Goal: Information Seeking & Learning: Learn about a topic

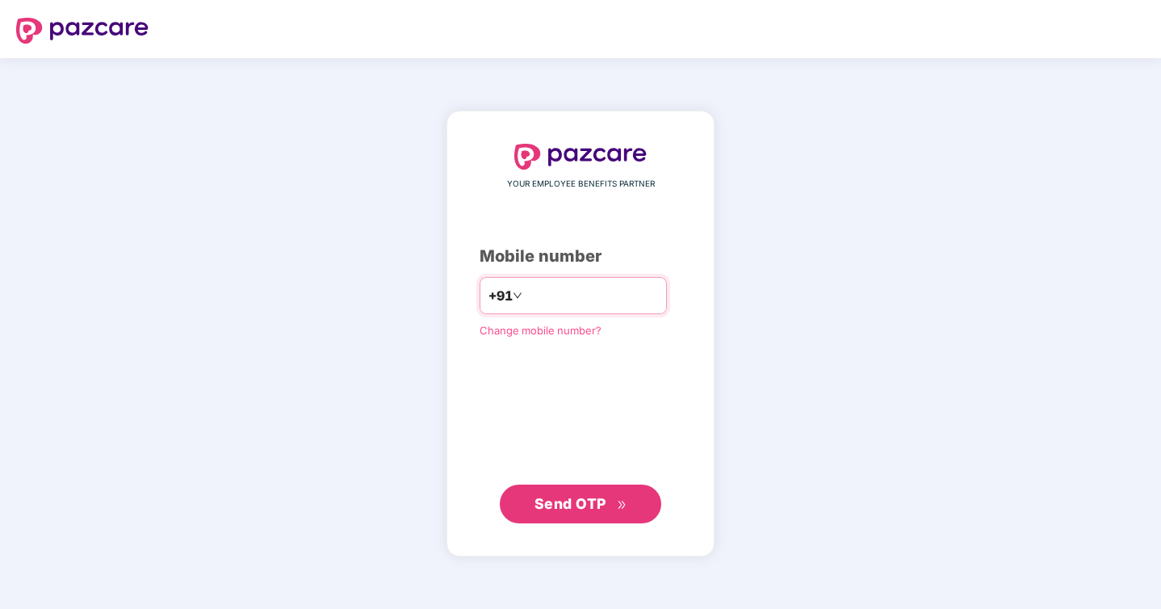
type input "**********"
click at [601, 500] on span "Send OTP" at bounding box center [570, 503] width 72 height 17
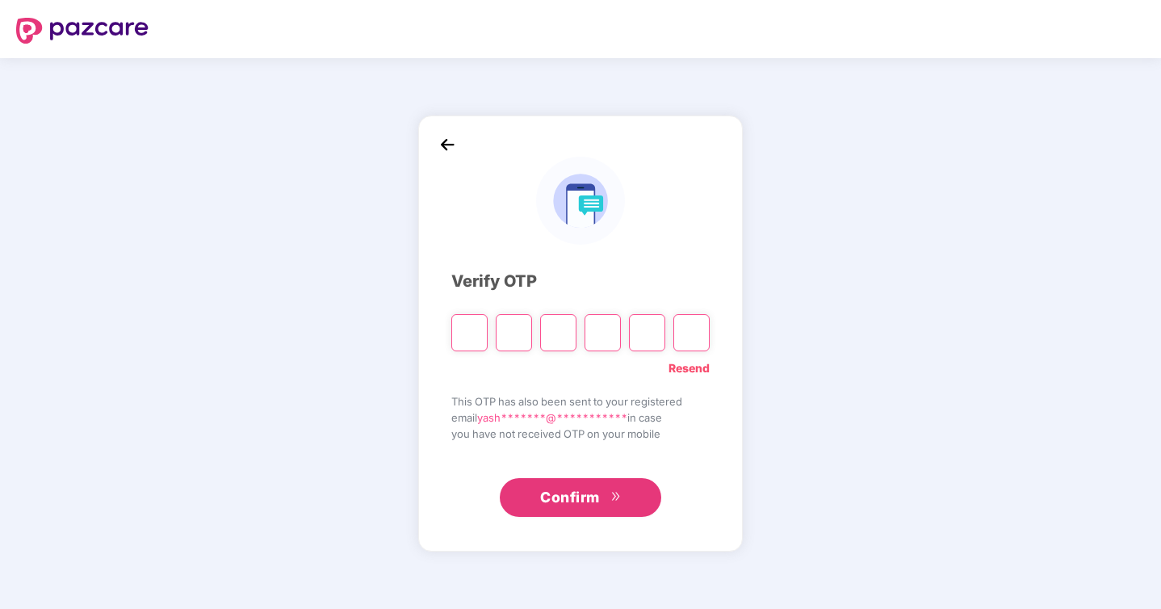
type input "*"
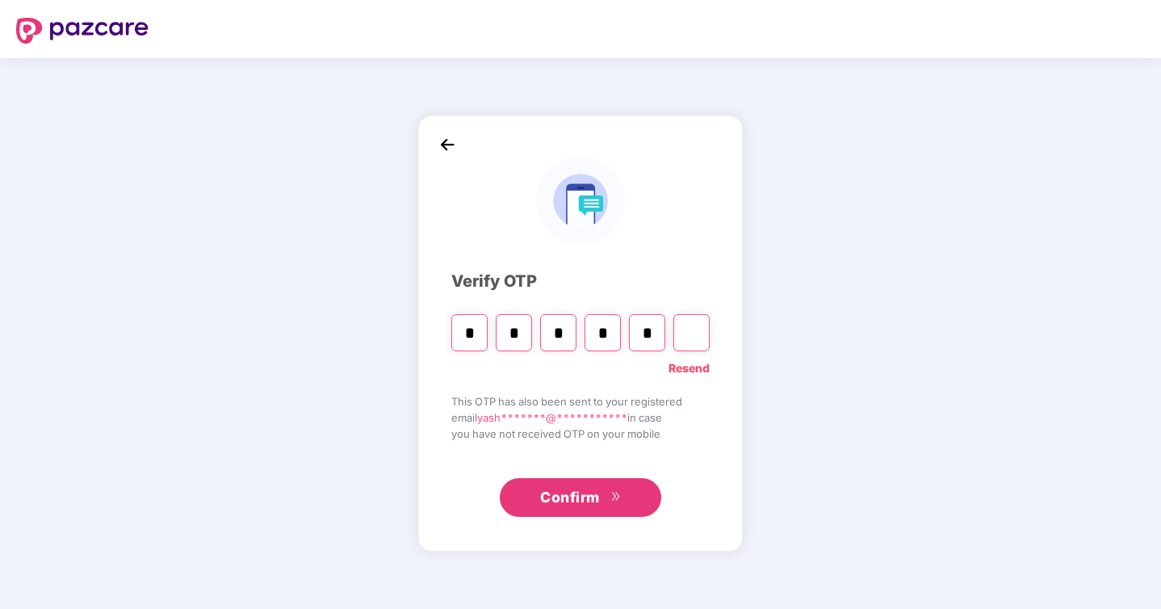
type input "*"
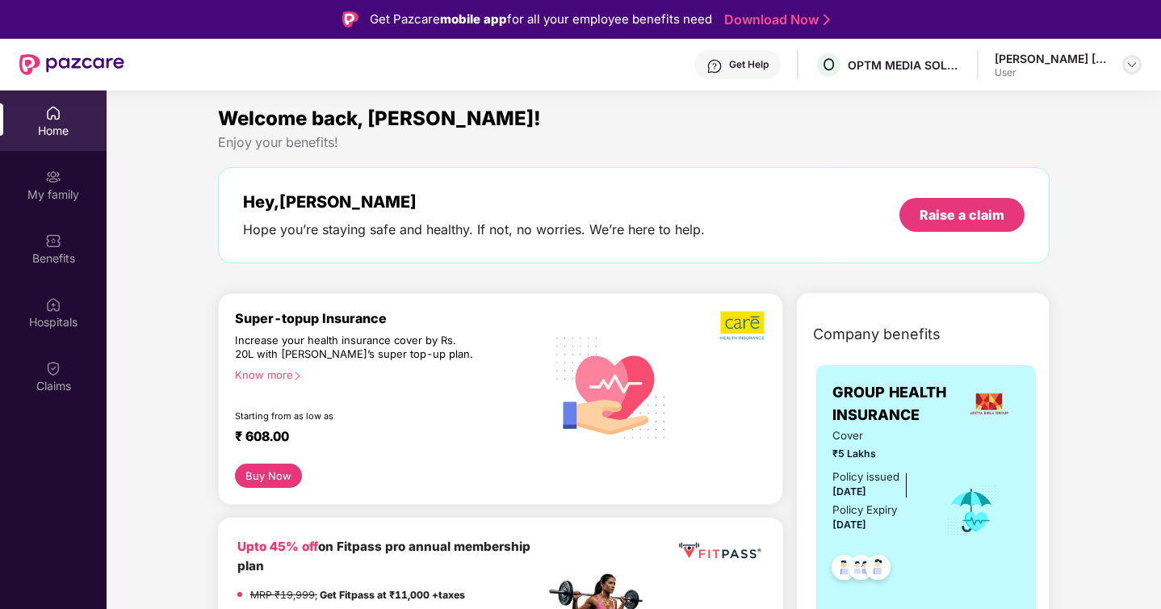
click at [1128, 58] on img at bounding box center [1131, 64] width 13 height 13
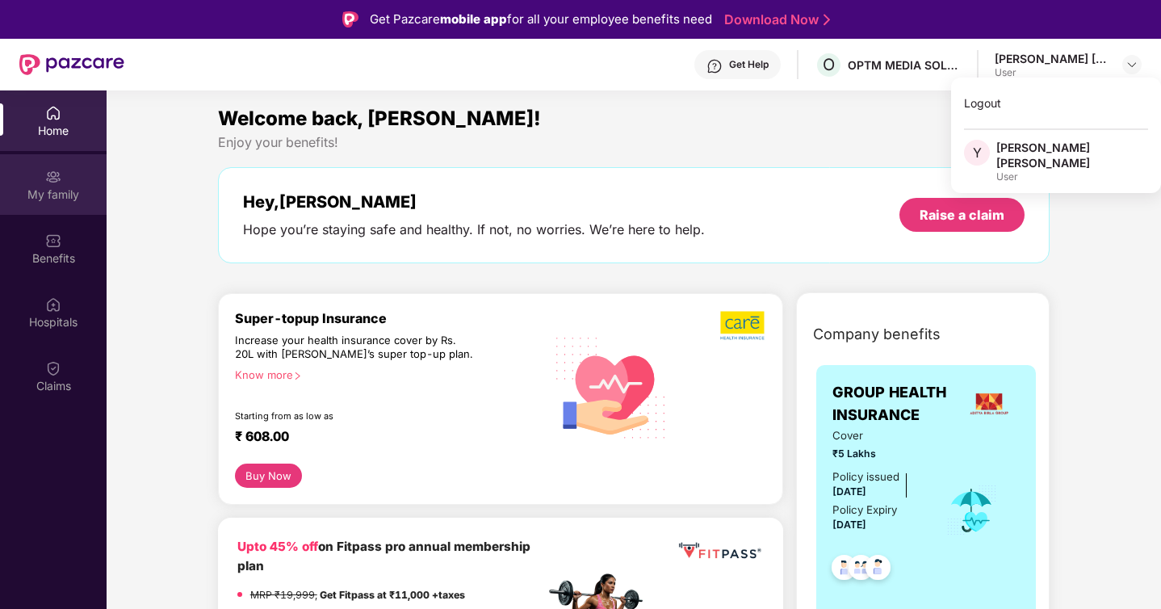
click at [74, 165] on div "My family" at bounding box center [53, 184] width 107 height 61
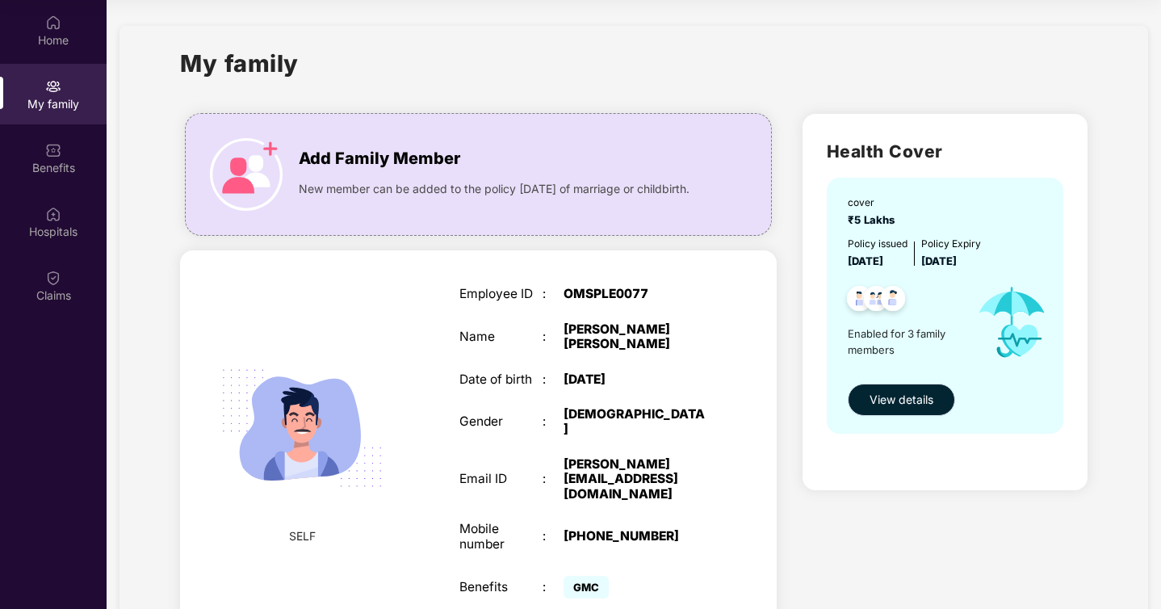
click at [928, 396] on span "View details" at bounding box center [902, 400] width 64 height 18
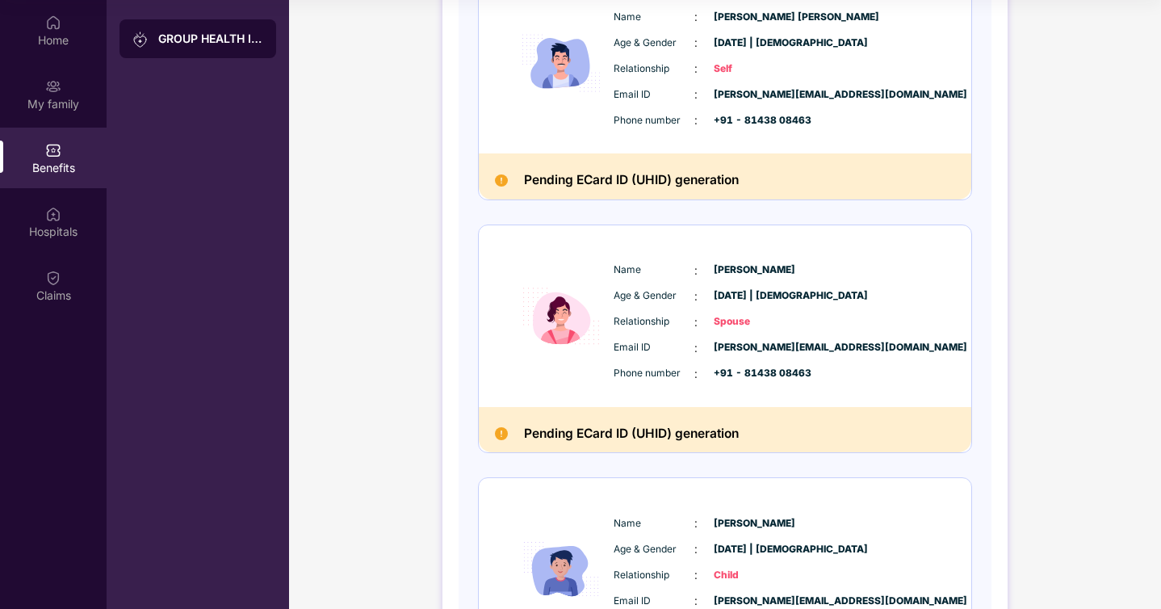
scroll to position [305, 0]
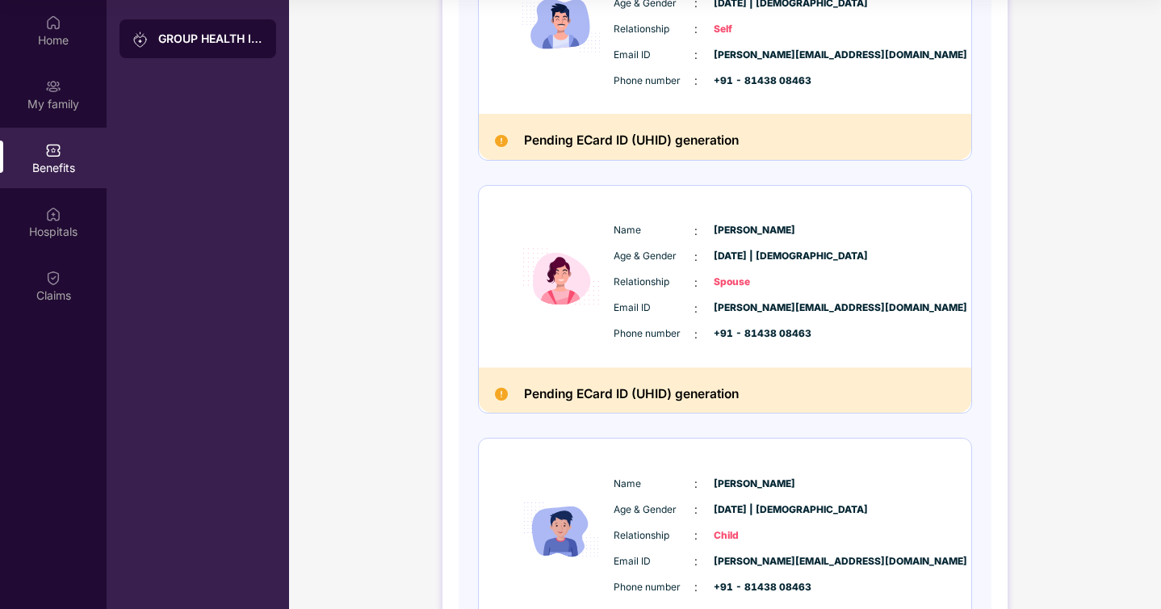
click at [502, 396] on img at bounding box center [501, 394] width 13 height 13
click at [633, 139] on h2 "Pending ECard ID (UHID) generation" at bounding box center [631, 141] width 215 height 22
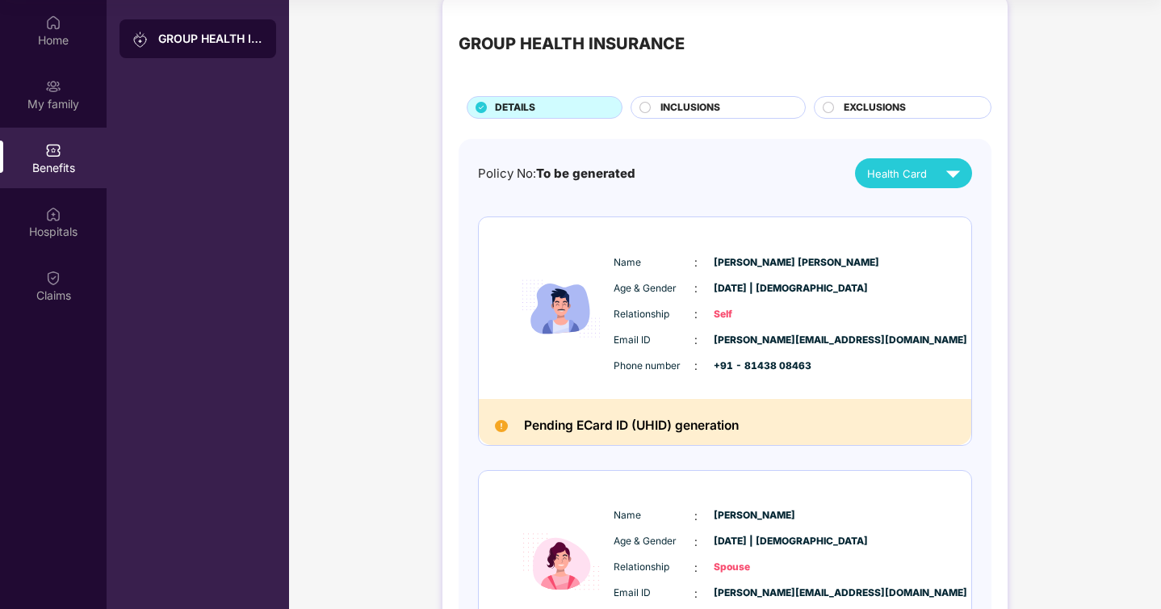
scroll to position [0, 0]
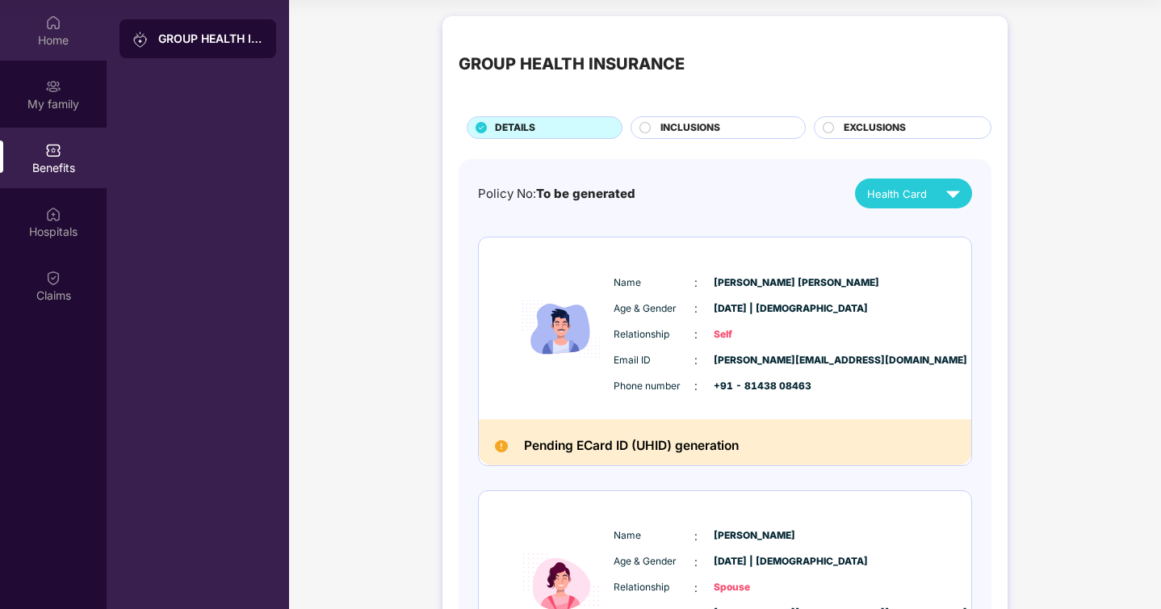
click at [57, 31] on div "Home" at bounding box center [53, 30] width 107 height 61
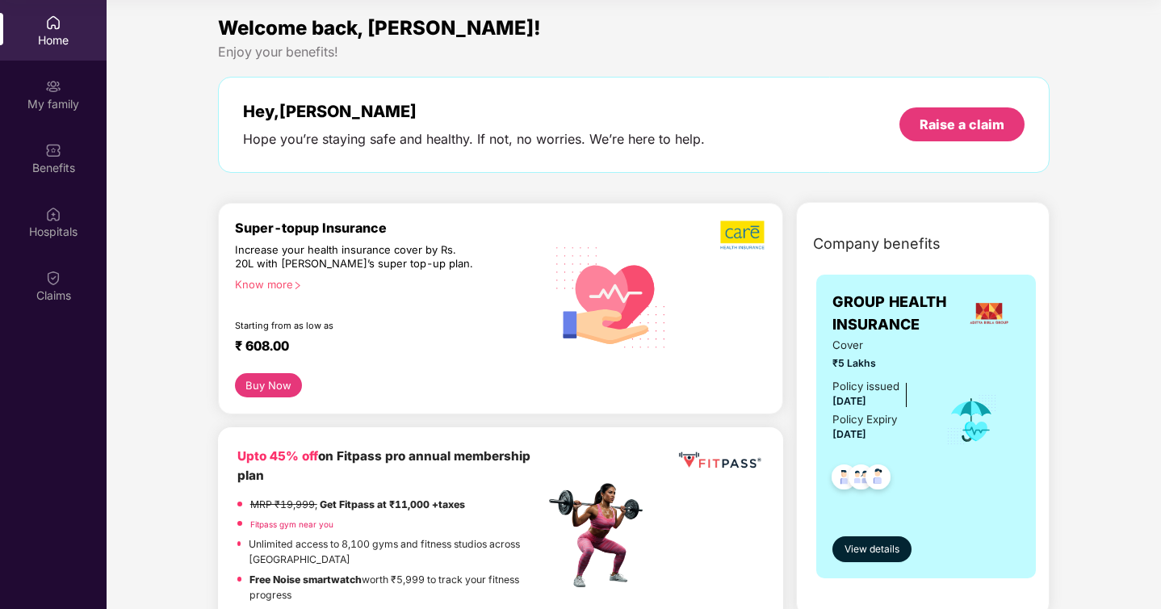
click at [266, 282] on div "Know more" at bounding box center [385, 283] width 300 height 11
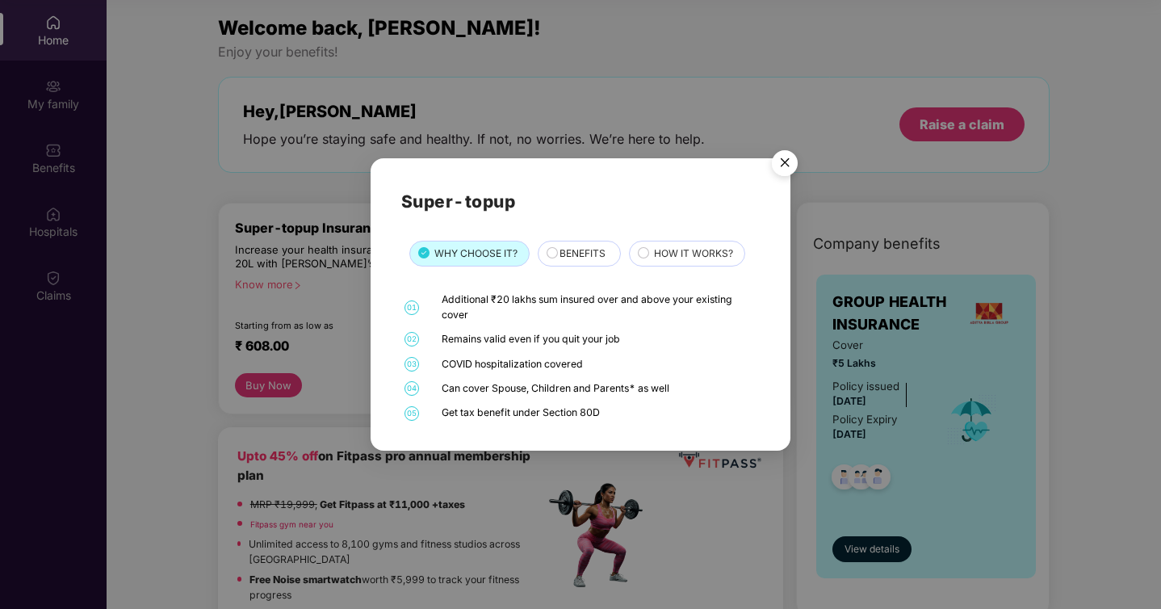
click at [548, 250] on circle at bounding box center [552, 253] width 10 height 10
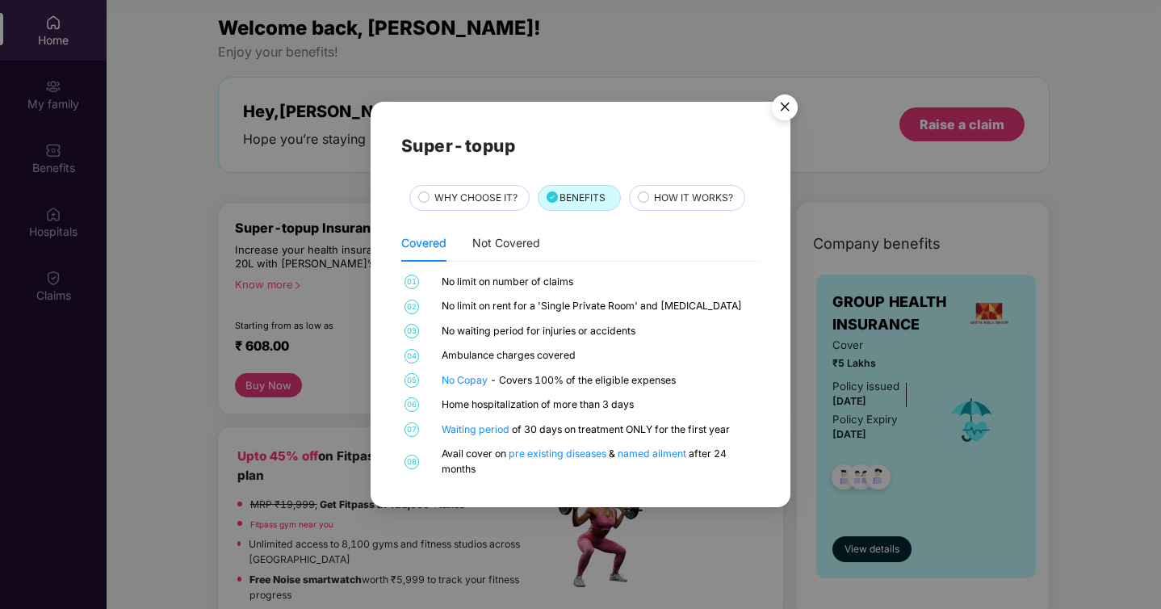
click at [673, 191] on span "HOW IT WORKS?" at bounding box center [693, 198] width 79 height 15
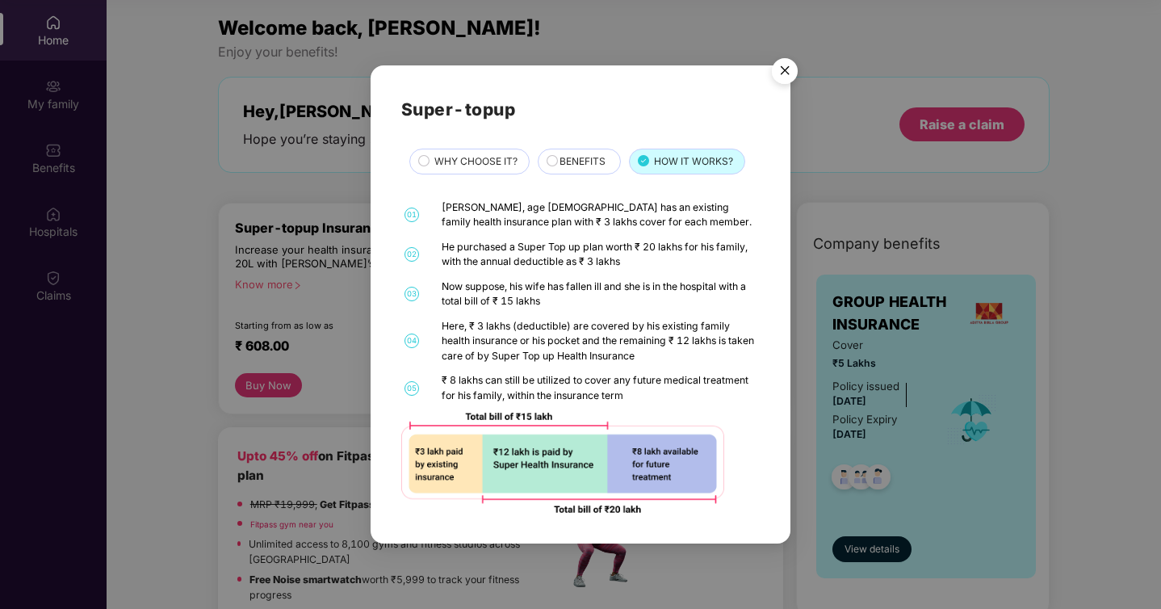
click at [786, 69] on img "Close" at bounding box center [784, 73] width 45 height 45
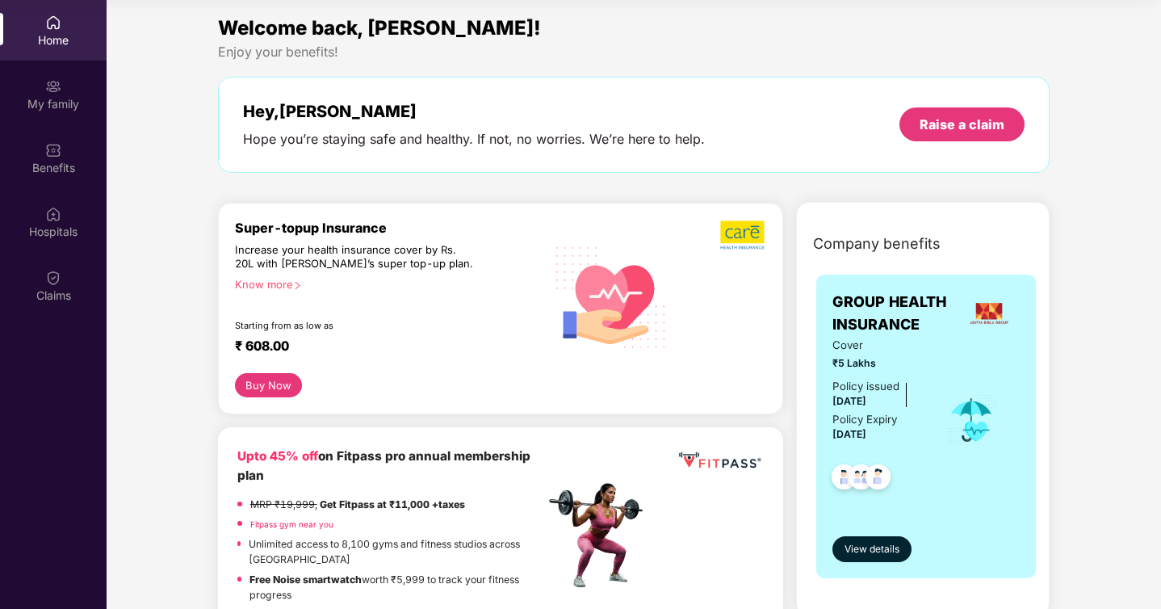
click at [277, 380] on button "Buy Now" at bounding box center [268, 385] width 67 height 24
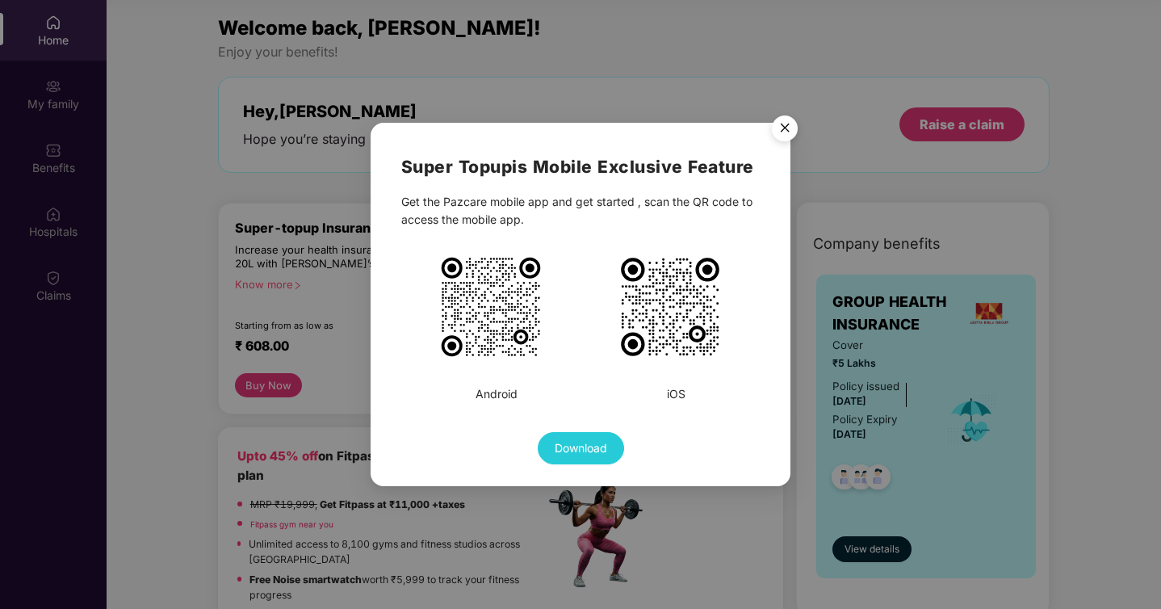
click at [780, 130] on img "Close" at bounding box center [784, 130] width 45 height 45
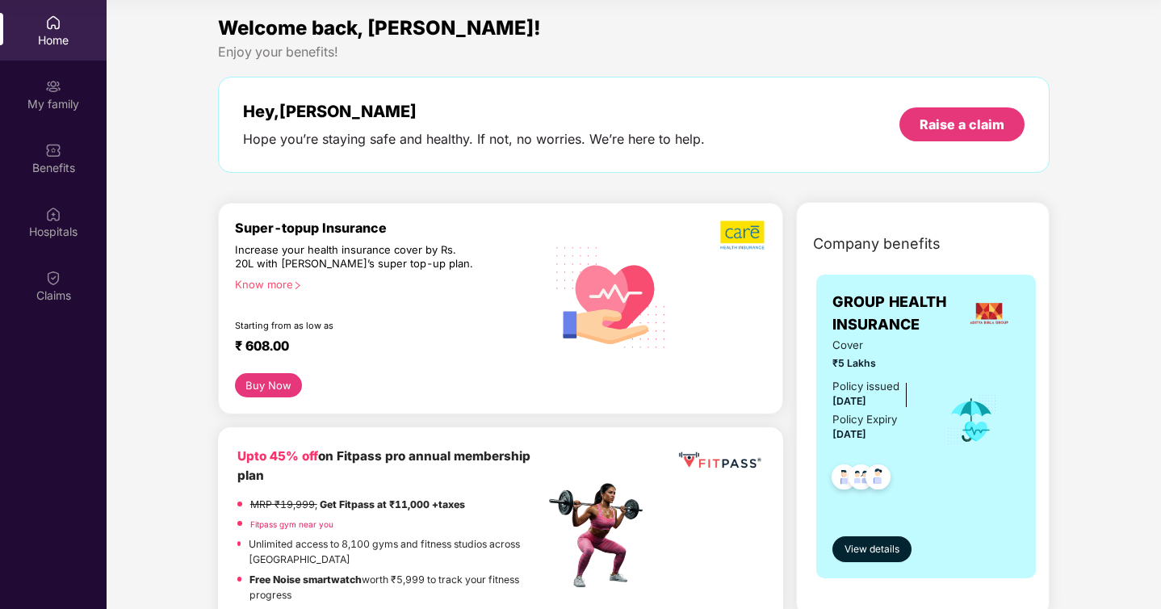
click at [61, 44] on div "Home" at bounding box center [53, 40] width 107 height 16
click at [76, 25] on div "Home" at bounding box center [53, 30] width 107 height 61
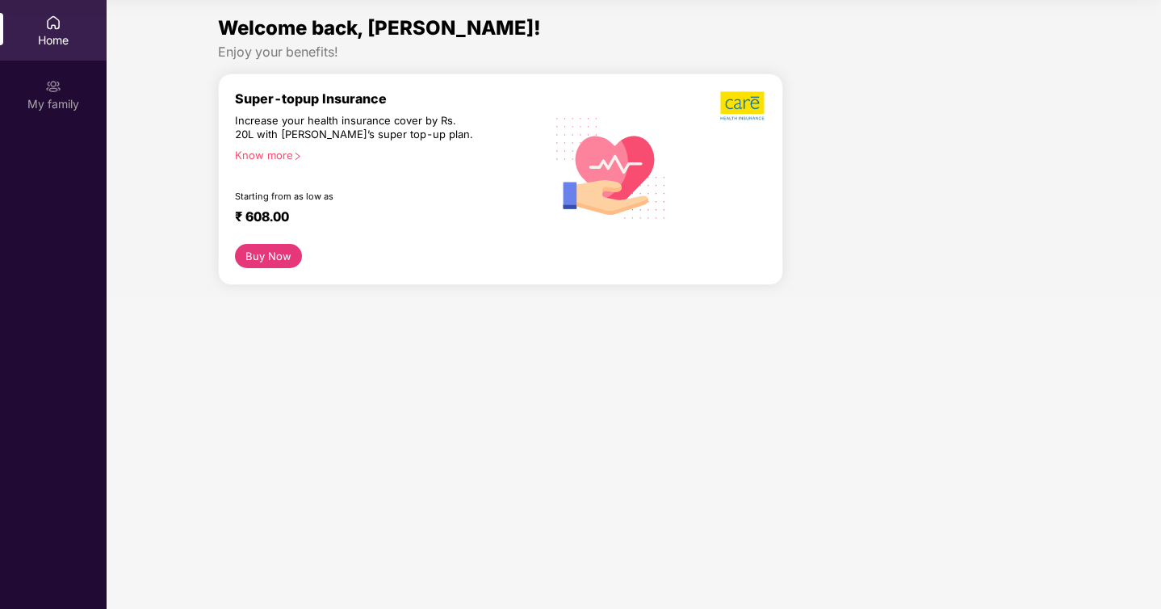
scroll to position [90, 0]
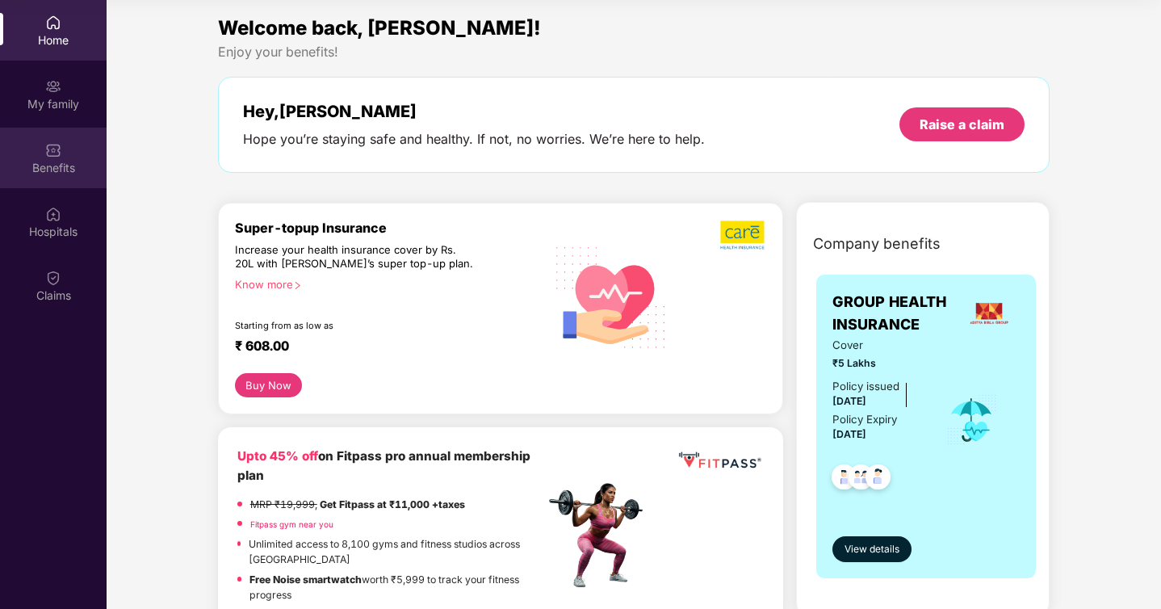
click at [50, 172] on div "Benefits" at bounding box center [53, 168] width 107 height 16
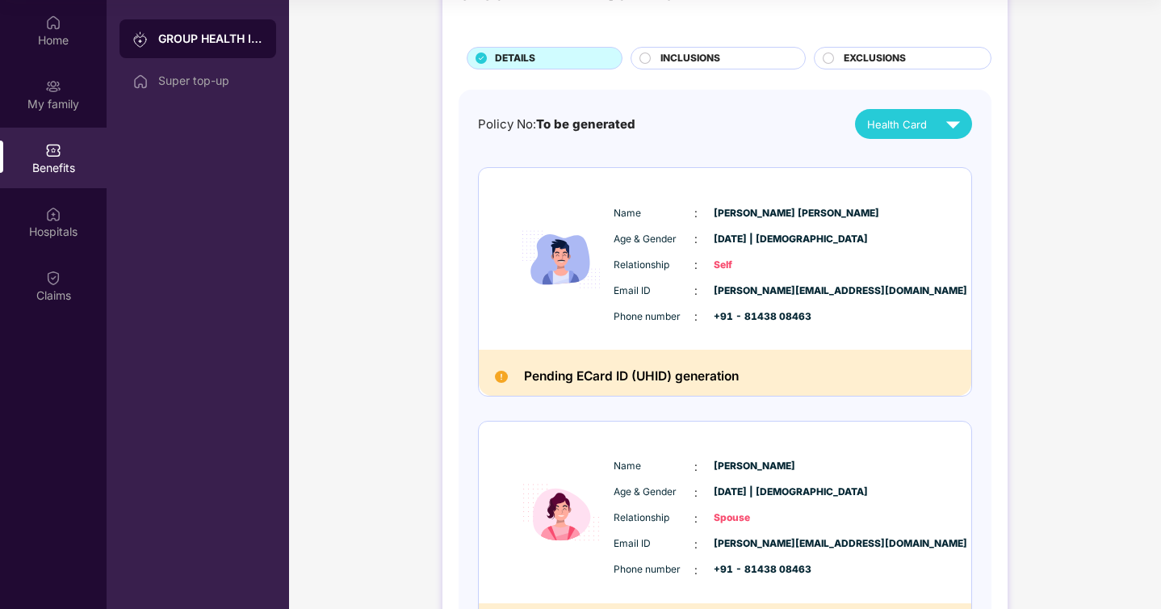
scroll to position [70, 0]
click at [939, 124] on img at bounding box center [953, 123] width 28 height 28
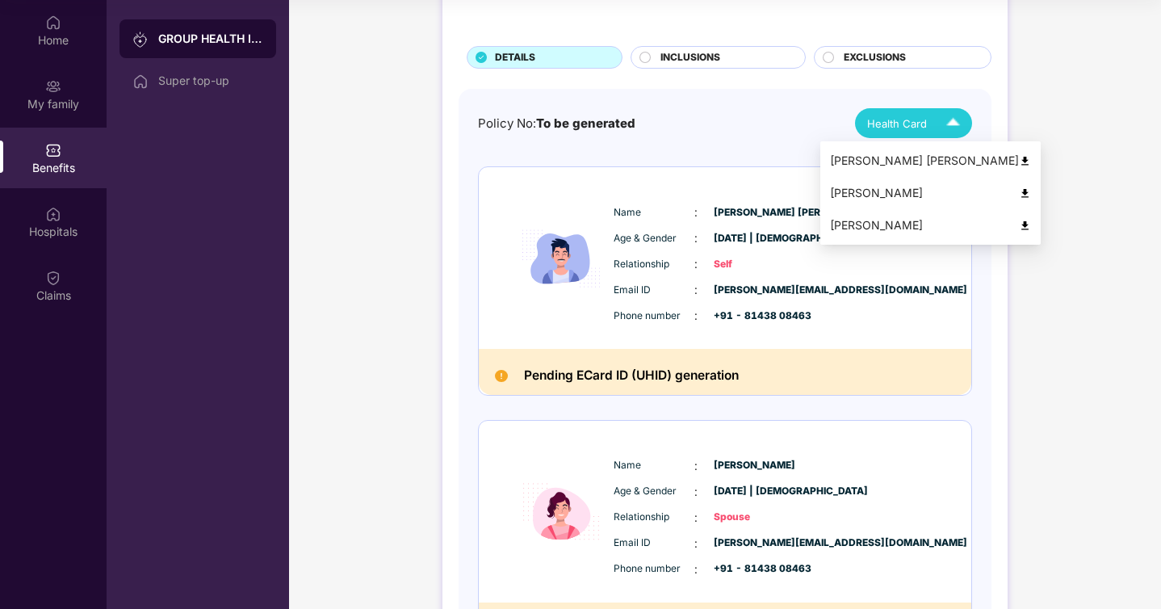
click at [1019, 161] on img at bounding box center [1025, 161] width 12 height 12
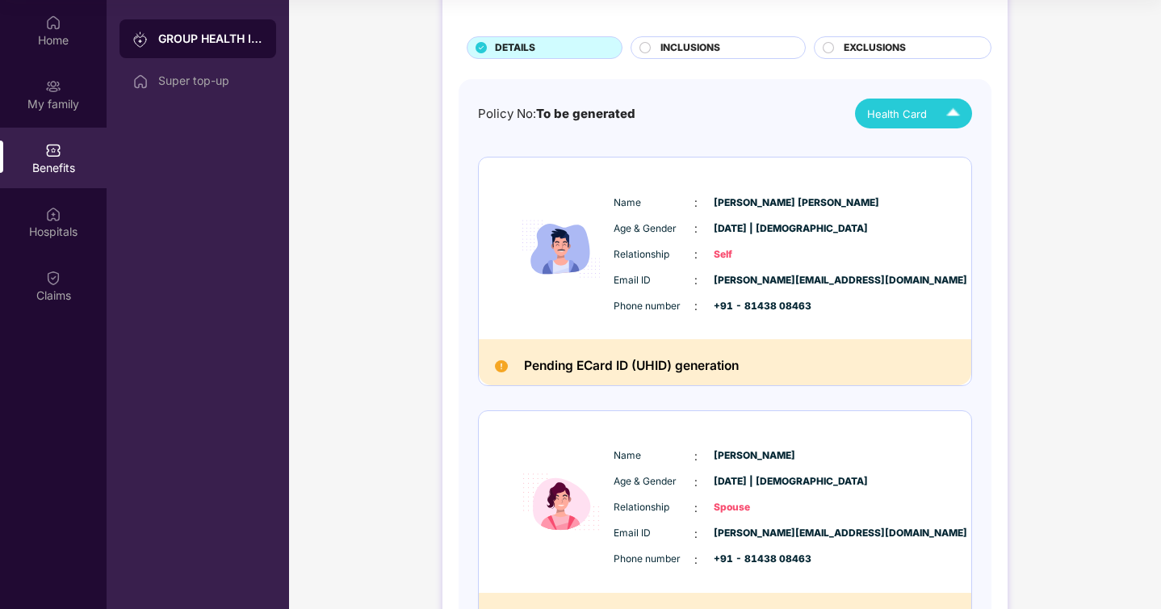
scroll to position [7, 0]
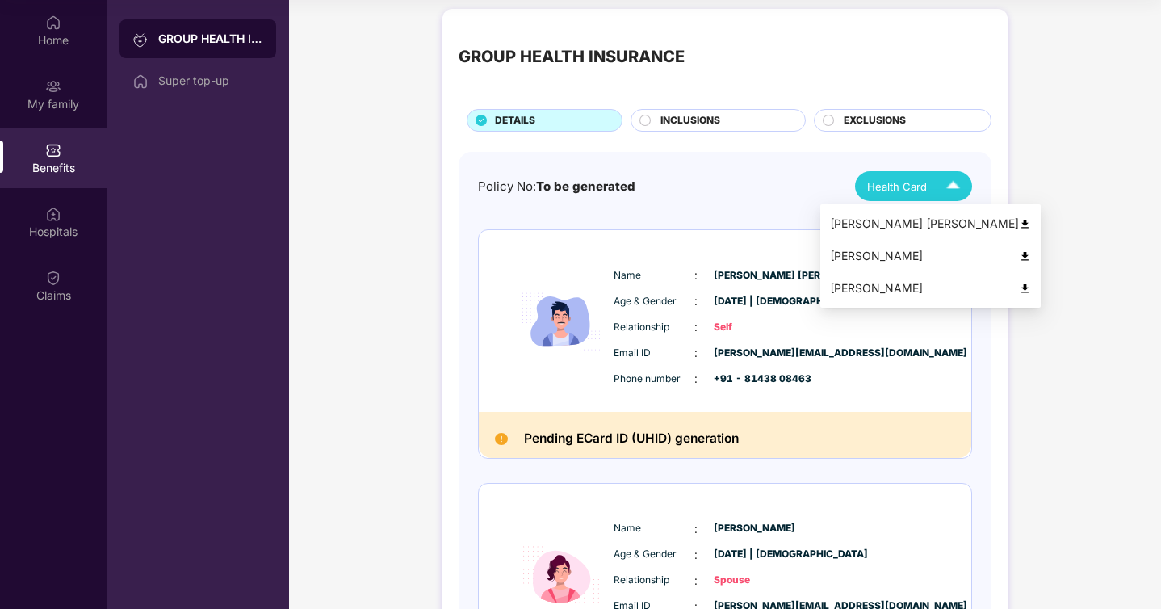
click at [1019, 254] on img at bounding box center [1025, 256] width 12 height 12
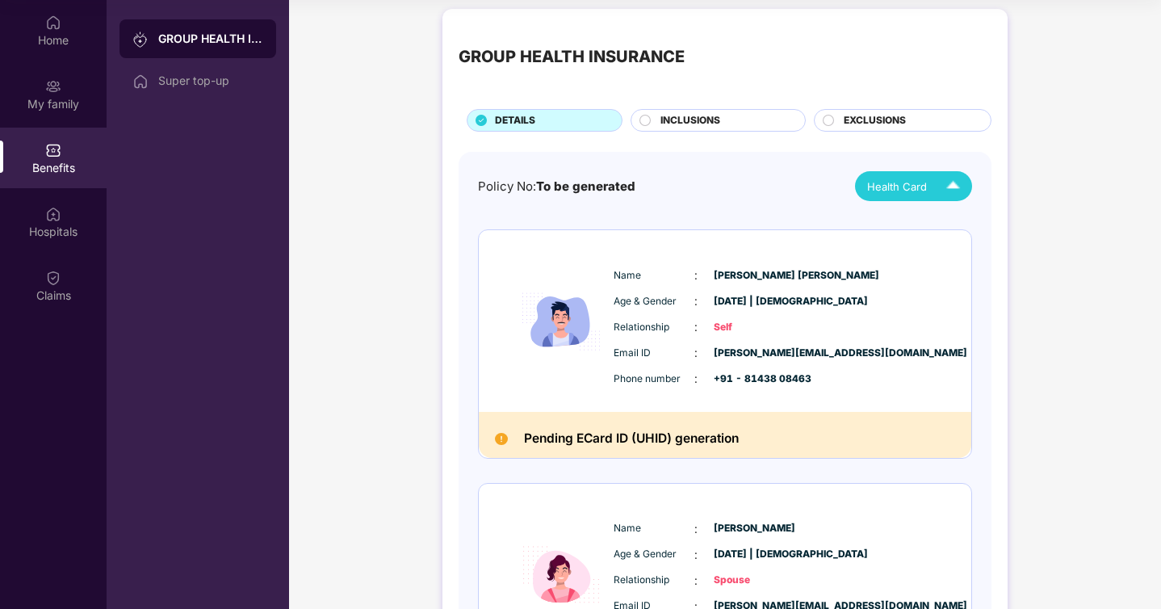
click at [924, 193] on span "Health Card" at bounding box center [897, 186] width 60 height 16
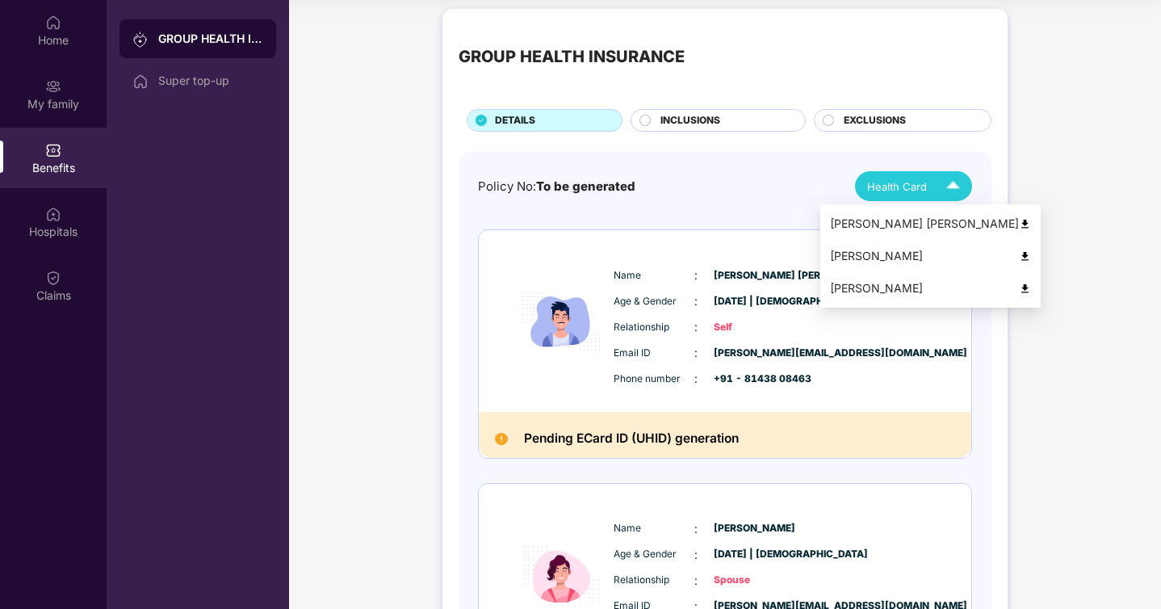
click at [1019, 287] on img at bounding box center [1025, 289] width 12 height 12
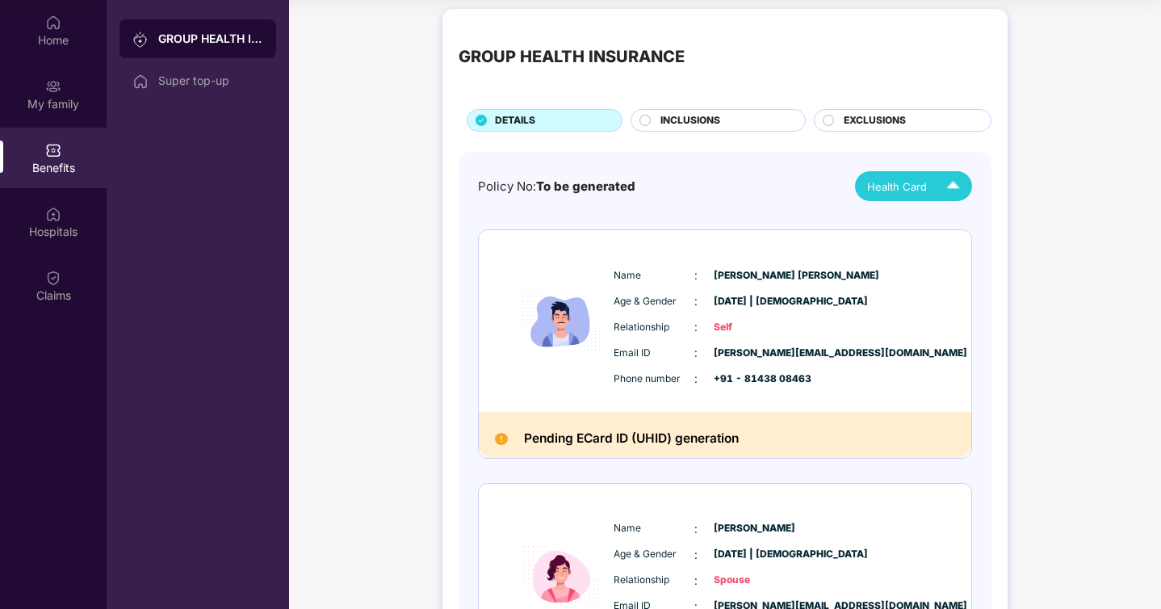
click at [663, 123] on span "INCLUSIONS" at bounding box center [690, 120] width 60 height 15
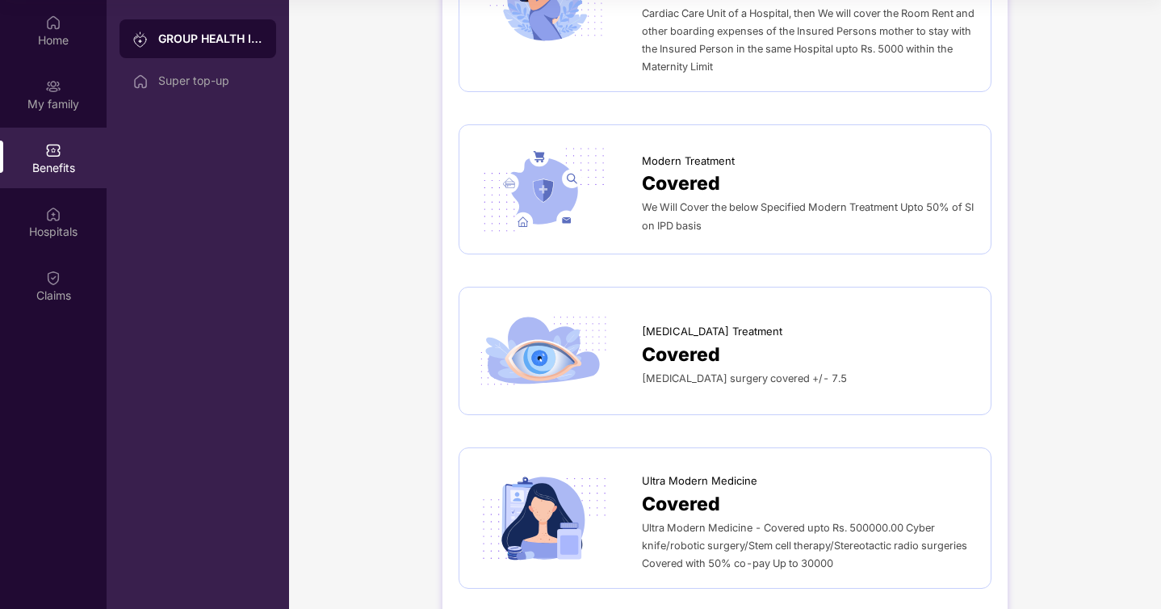
scroll to position [2965, 0]
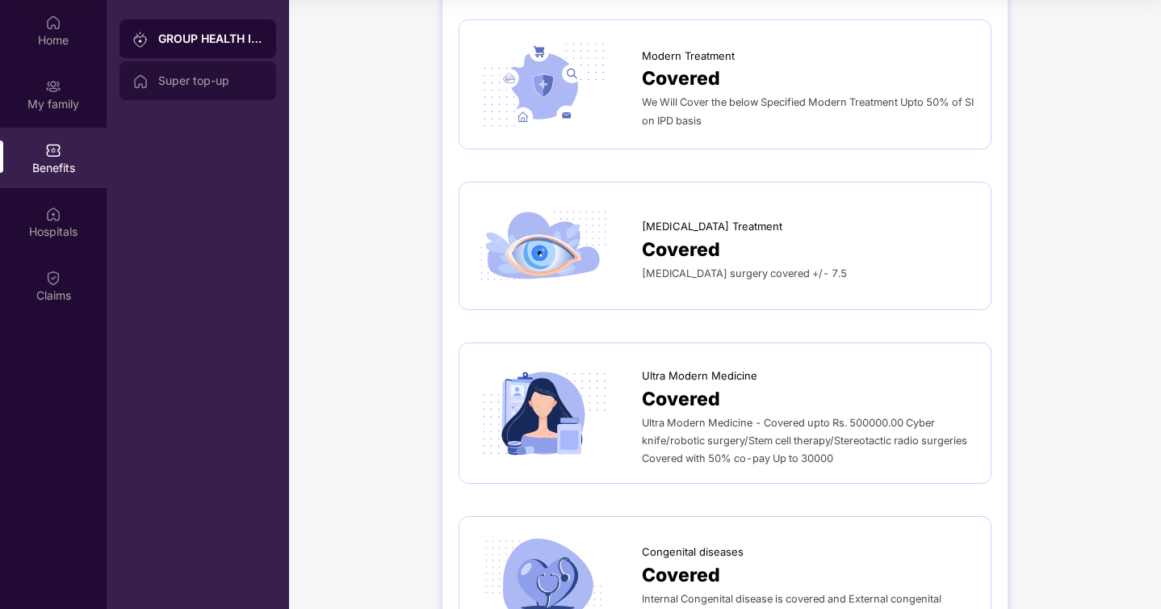
click at [193, 87] on div "Super top-up" at bounding box center [197, 80] width 157 height 39
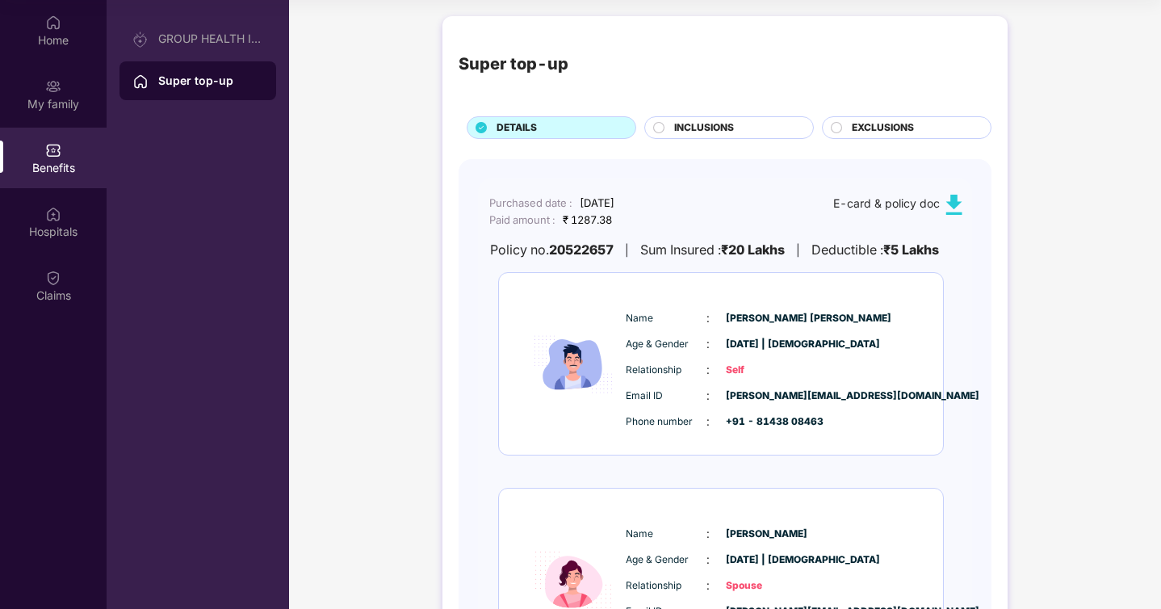
click at [950, 200] on img at bounding box center [954, 205] width 20 height 20
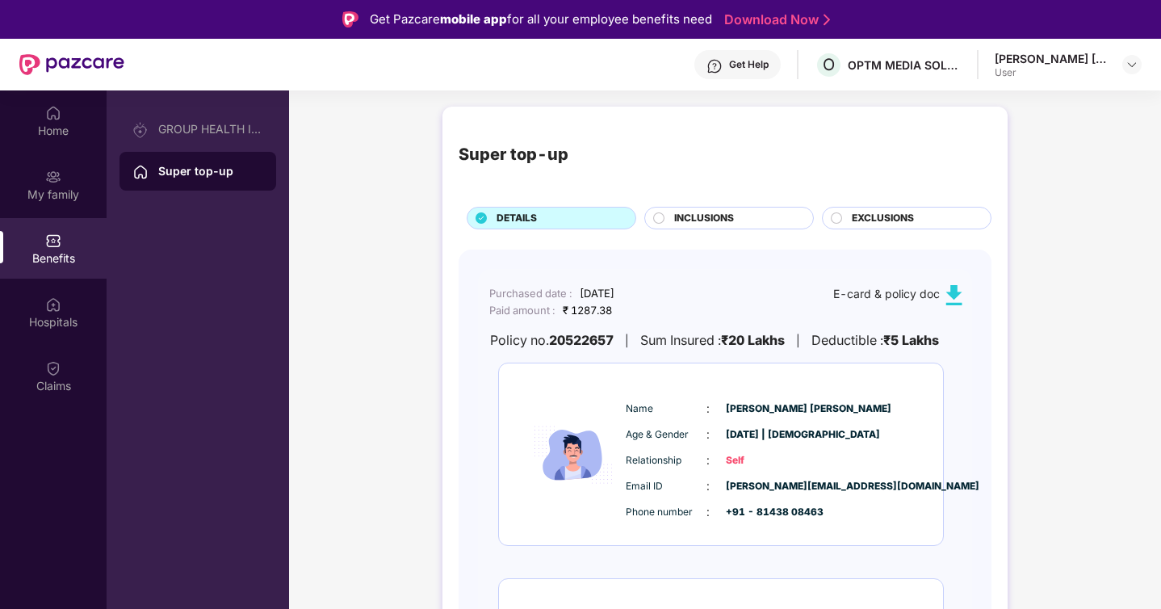
click at [1065, 65] on div "[PERSON_NAME] [PERSON_NAME]" at bounding box center [1051, 58] width 113 height 15
click at [1127, 61] on img at bounding box center [1131, 64] width 13 height 13
